Goal: Information Seeking & Learning: Understand process/instructions

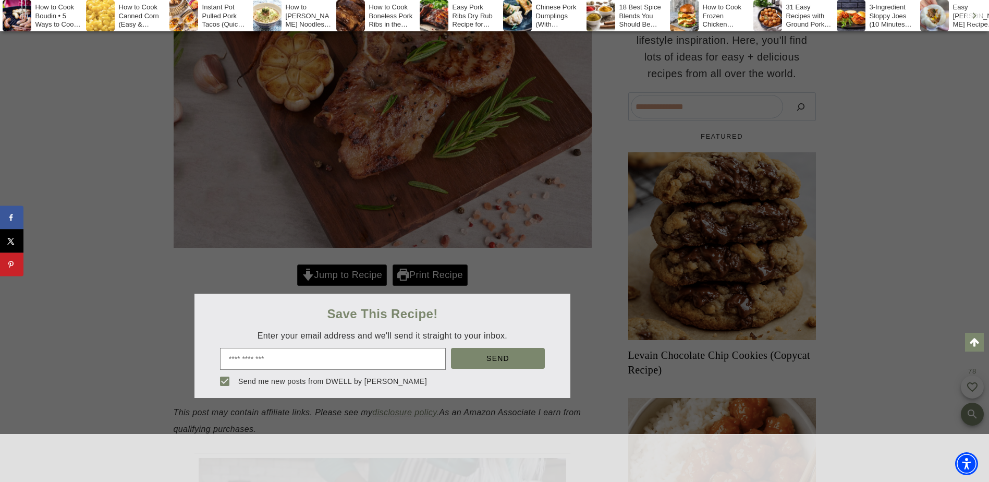
click at [347, 275] on div at bounding box center [494, 241] width 989 height 482
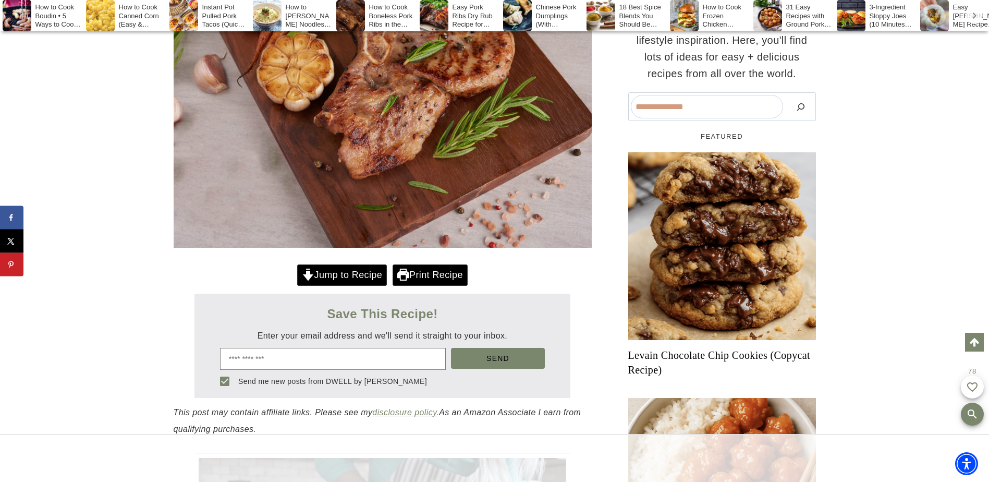
click at [344, 272] on link "Jump to Recipe" at bounding box center [342, 274] width 90 height 21
